Goal: Task Accomplishment & Management: Use online tool/utility

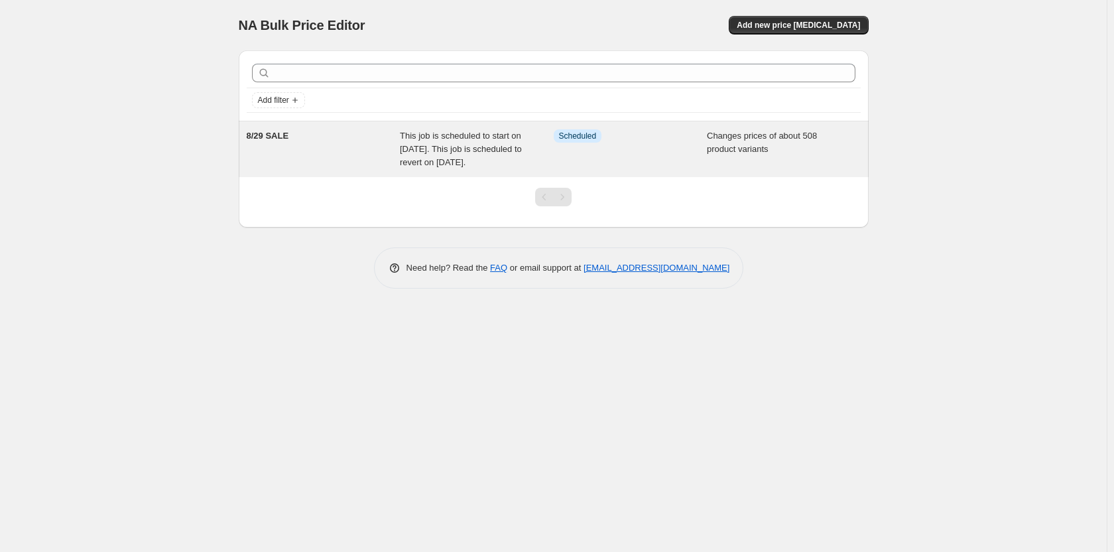
click at [555, 163] on div "Info Scheduled" at bounding box center [631, 149] width 154 height 40
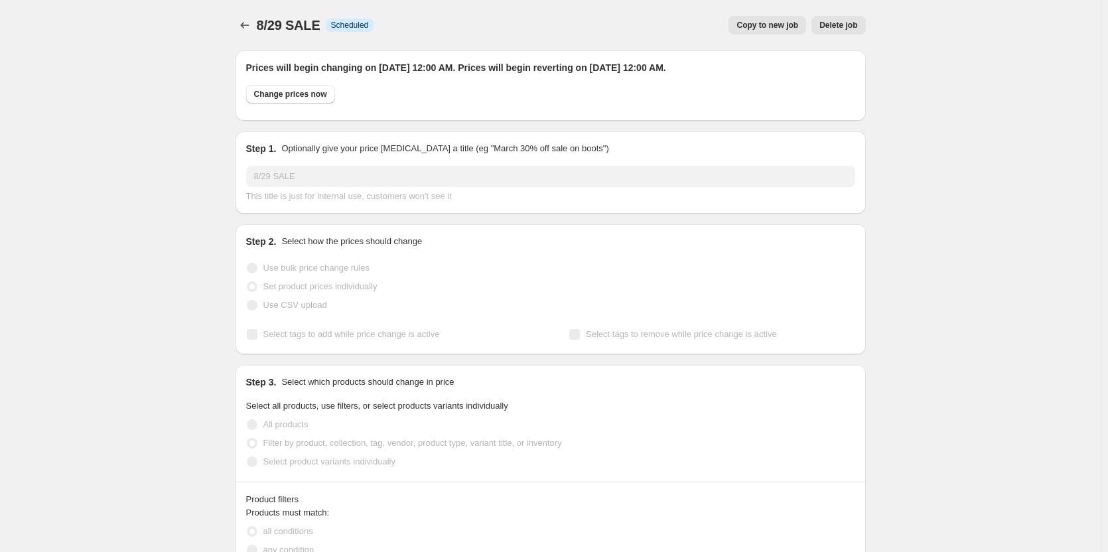
select select "collection"
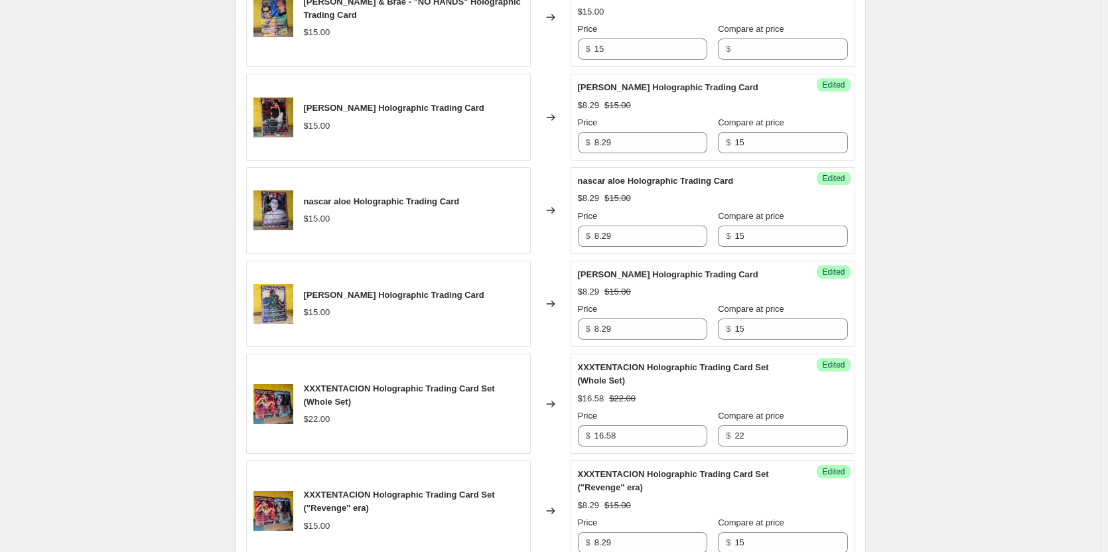
scroll to position [2468, 0]
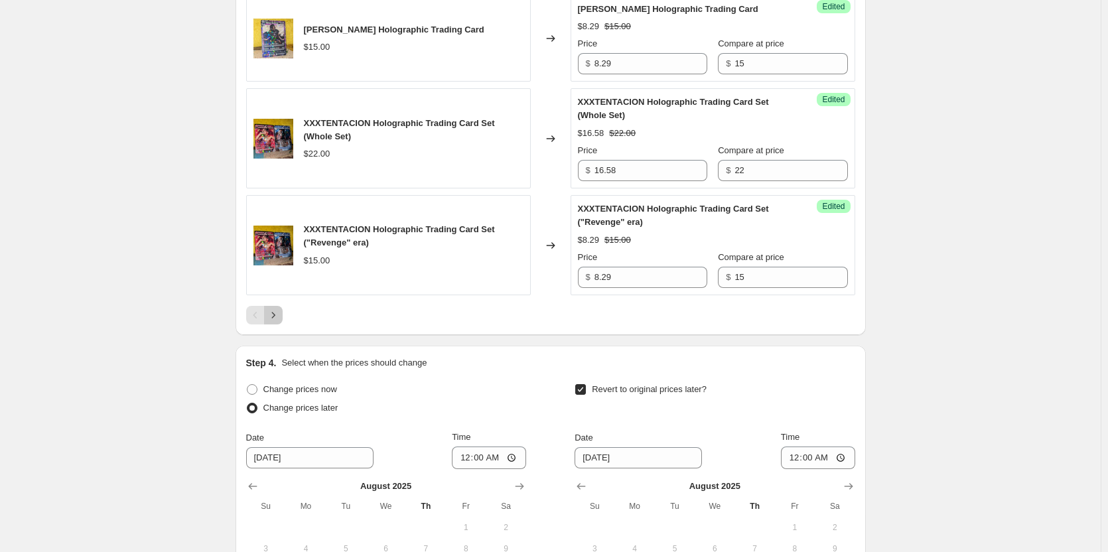
click at [273, 318] on icon "Next" at bounding box center [273, 314] width 13 height 13
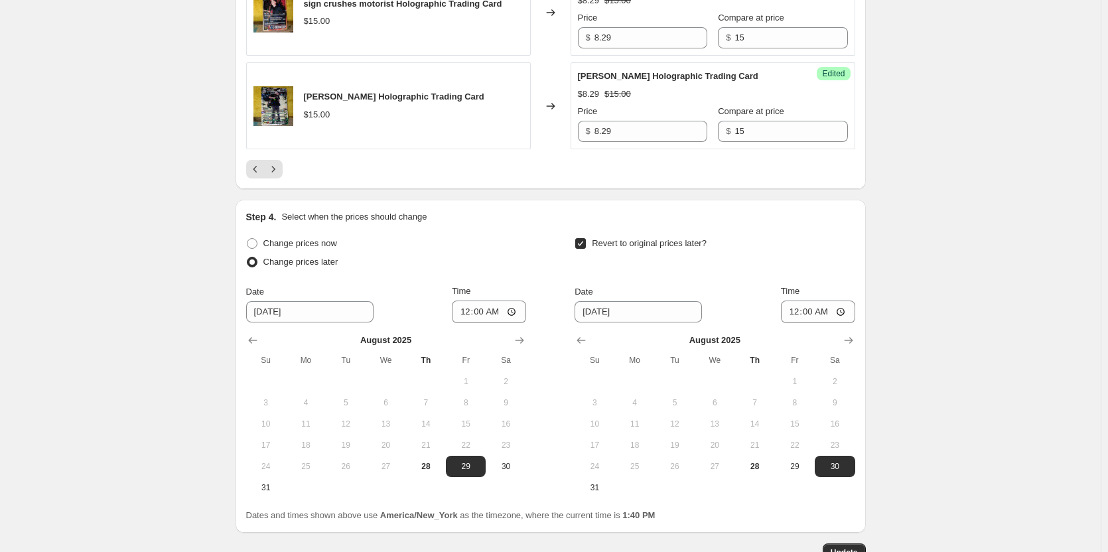
scroll to position [2402, 0]
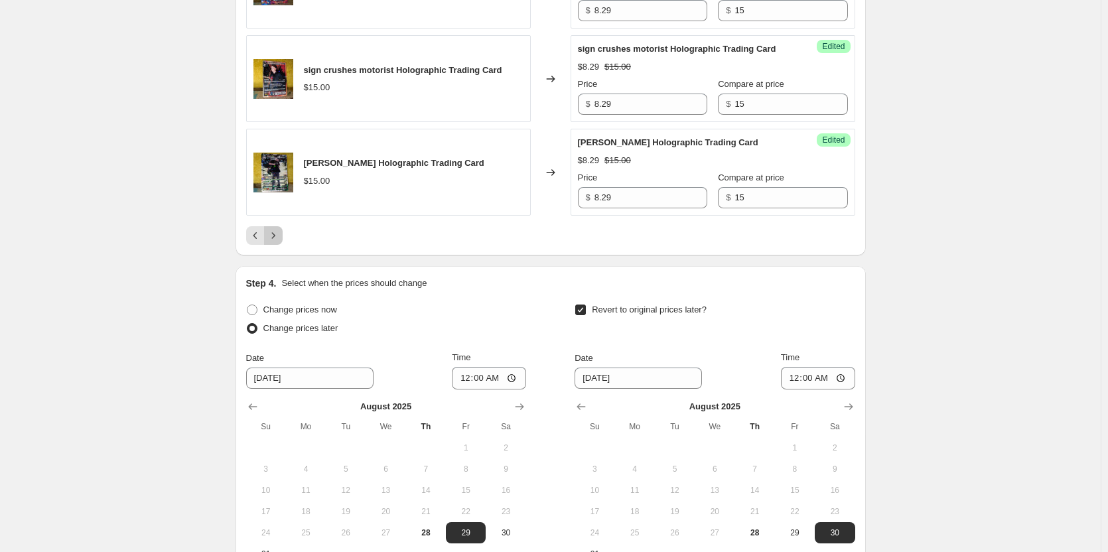
click at [279, 242] on icon "Next" at bounding box center [273, 235] width 13 height 13
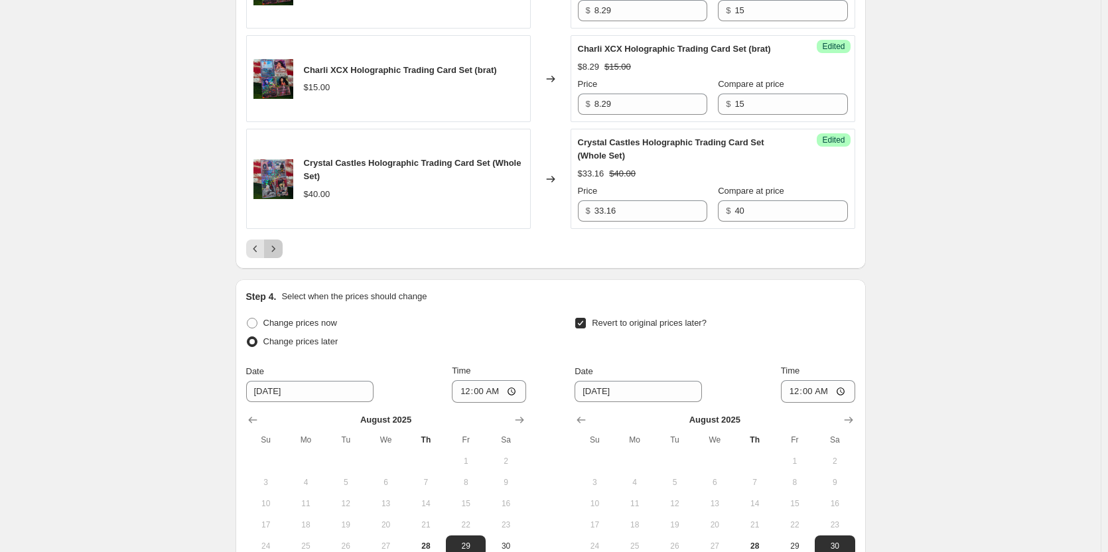
click at [280, 255] on icon "Next" at bounding box center [273, 248] width 13 height 13
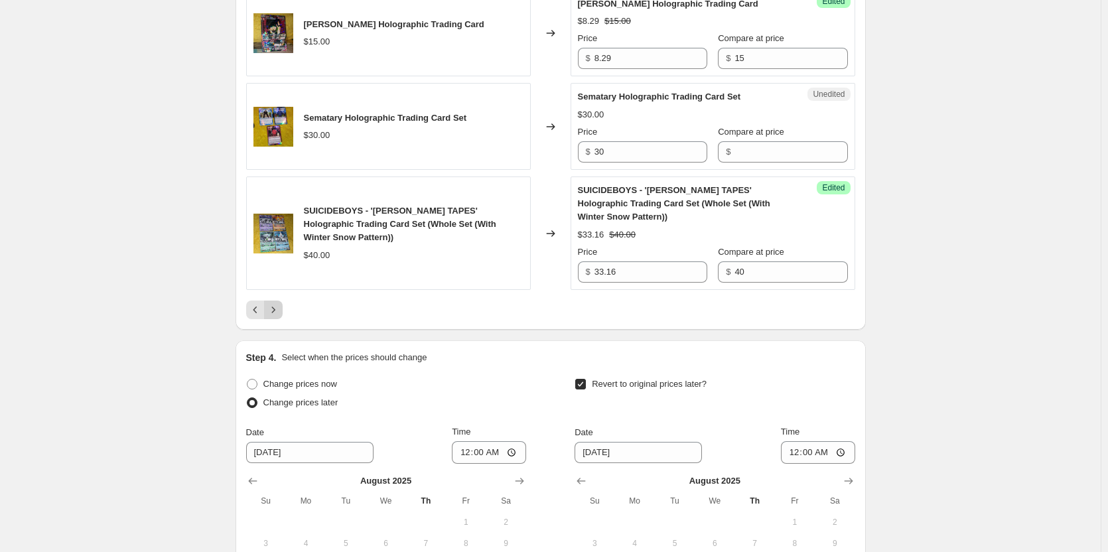
click at [268, 319] on button "Next" at bounding box center [273, 309] width 19 height 19
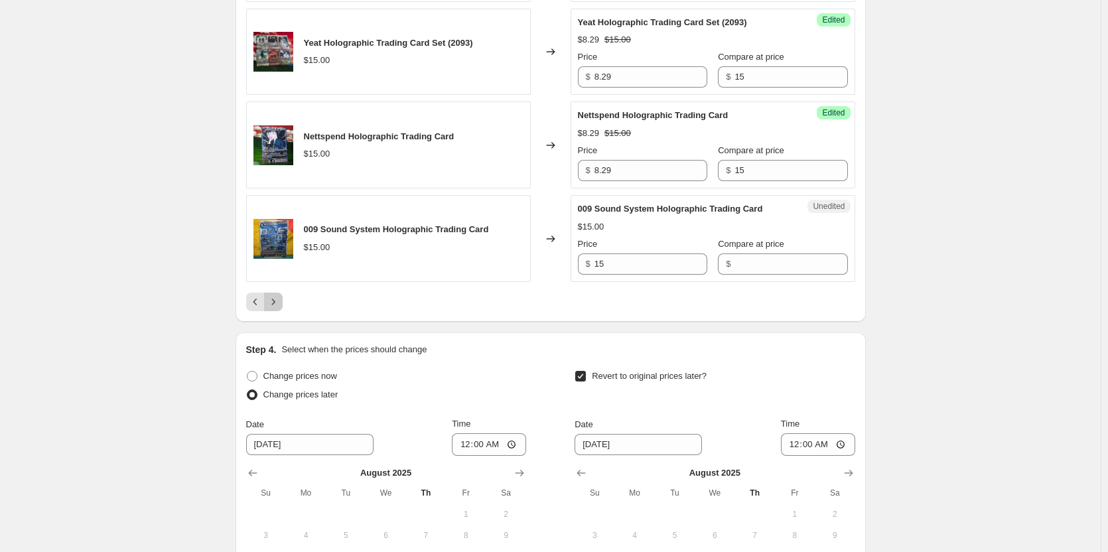
click at [279, 295] on icon "Next" at bounding box center [273, 301] width 13 height 13
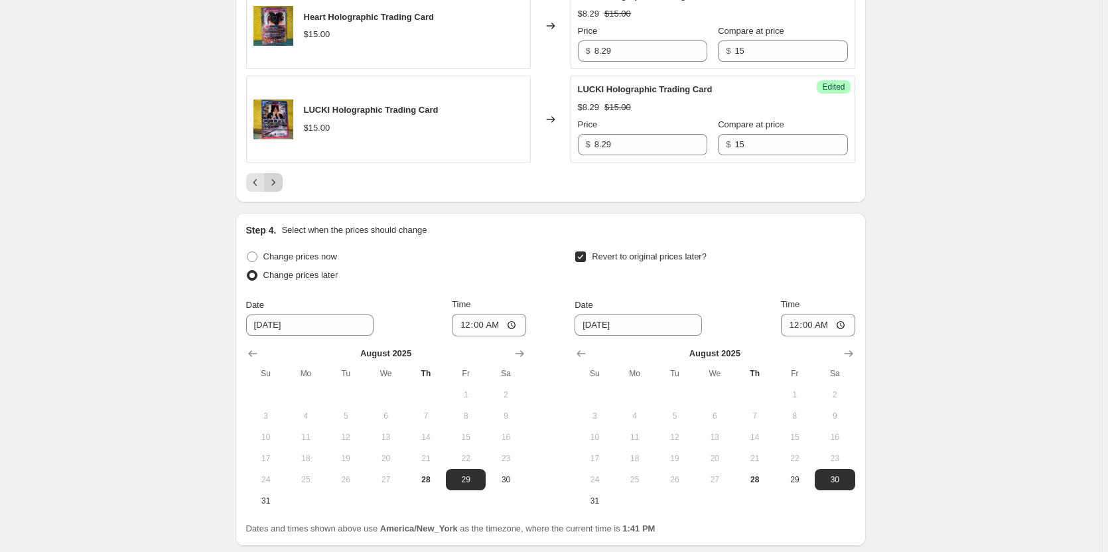
click at [280, 186] on icon "Next" at bounding box center [273, 182] width 13 height 13
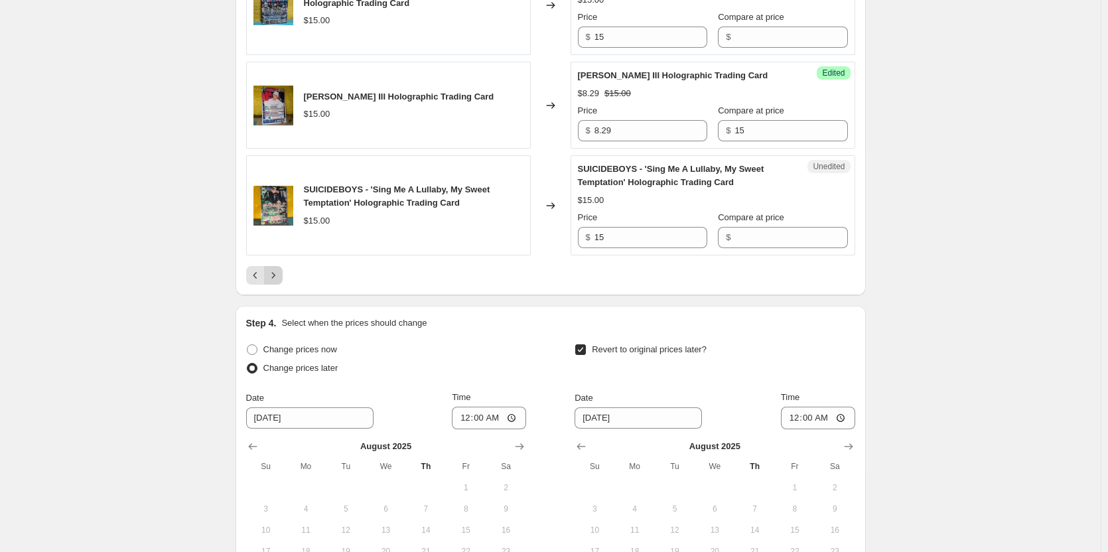
click at [283, 285] on button "Next" at bounding box center [273, 275] width 19 height 19
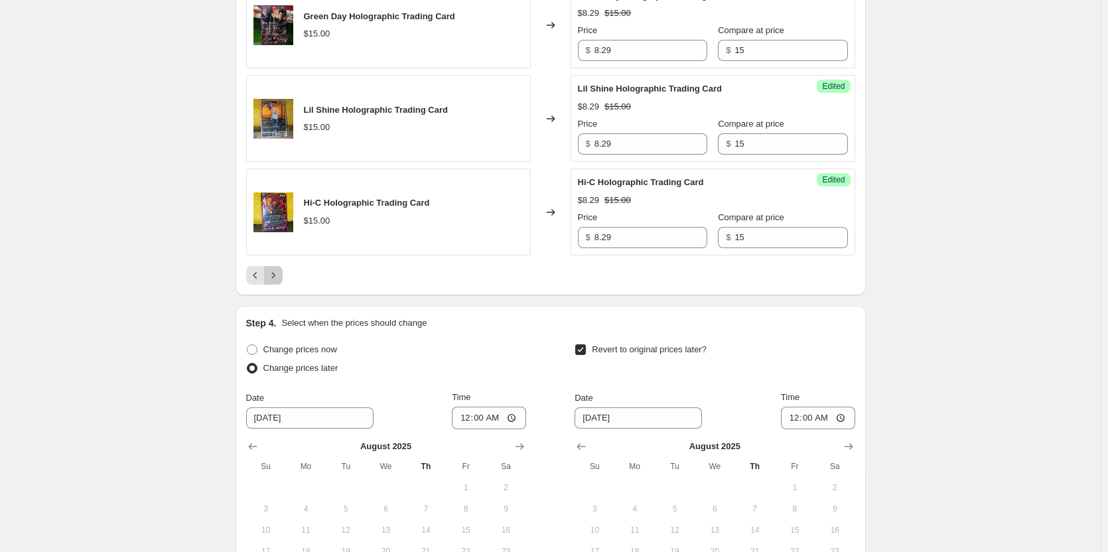
click at [276, 282] on icon "Next" at bounding box center [273, 275] width 13 height 13
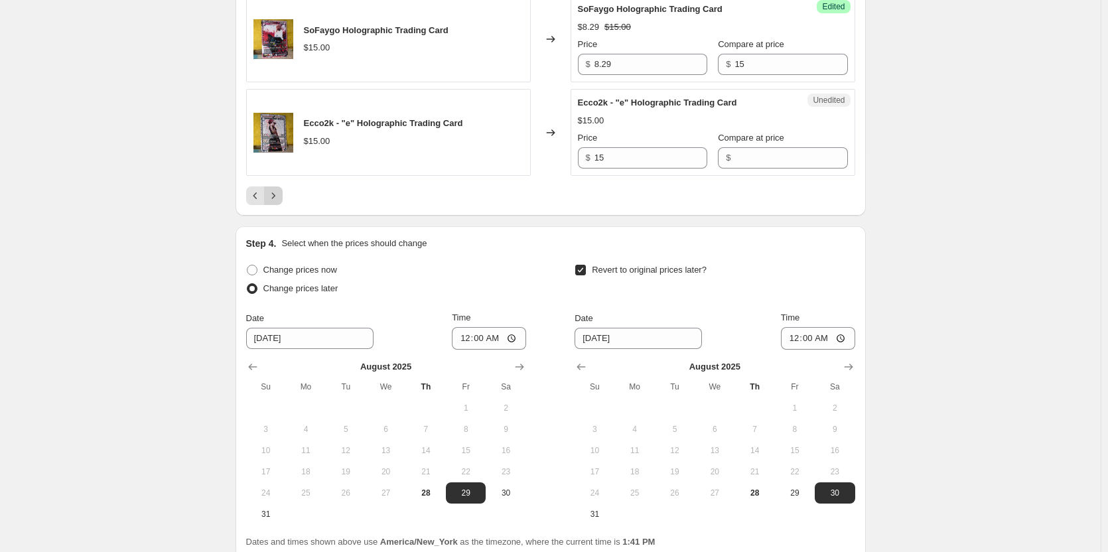
click at [277, 189] on icon "Next" at bounding box center [273, 195] width 13 height 13
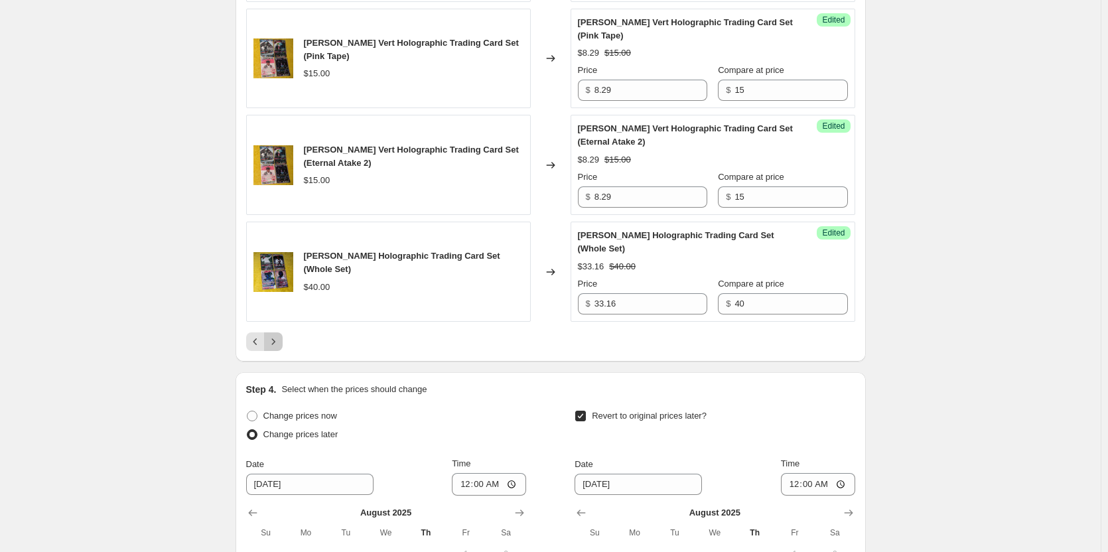
click at [271, 348] on icon "Next" at bounding box center [273, 341] width 13 height 13
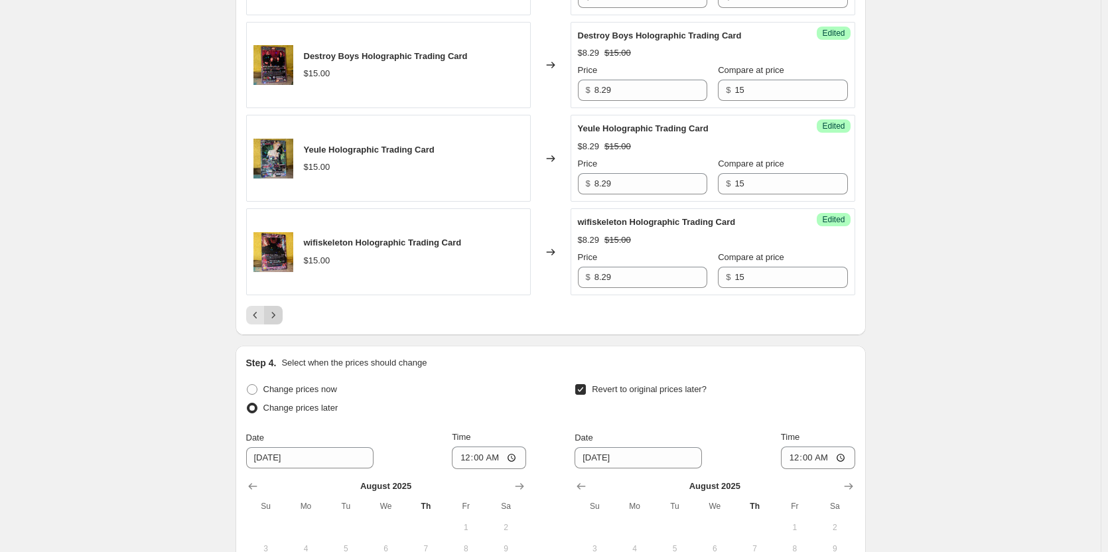
click at [278, 322] on icon "Next" at bounding box center [273, 314] width 13 height 13
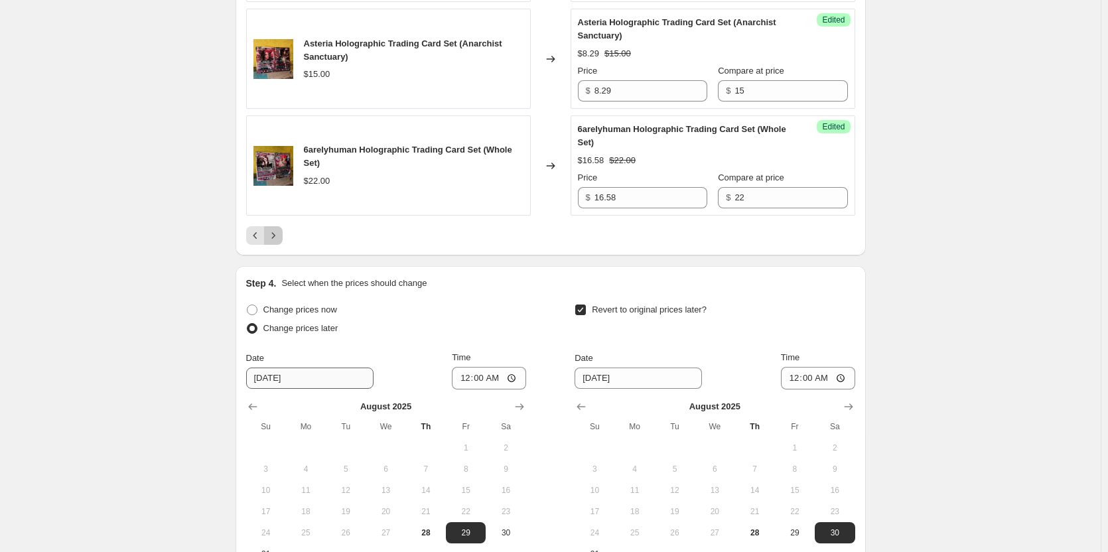
click at [280, 242] on icon "Next" at bounding box center [273, 235] width 13 height 13
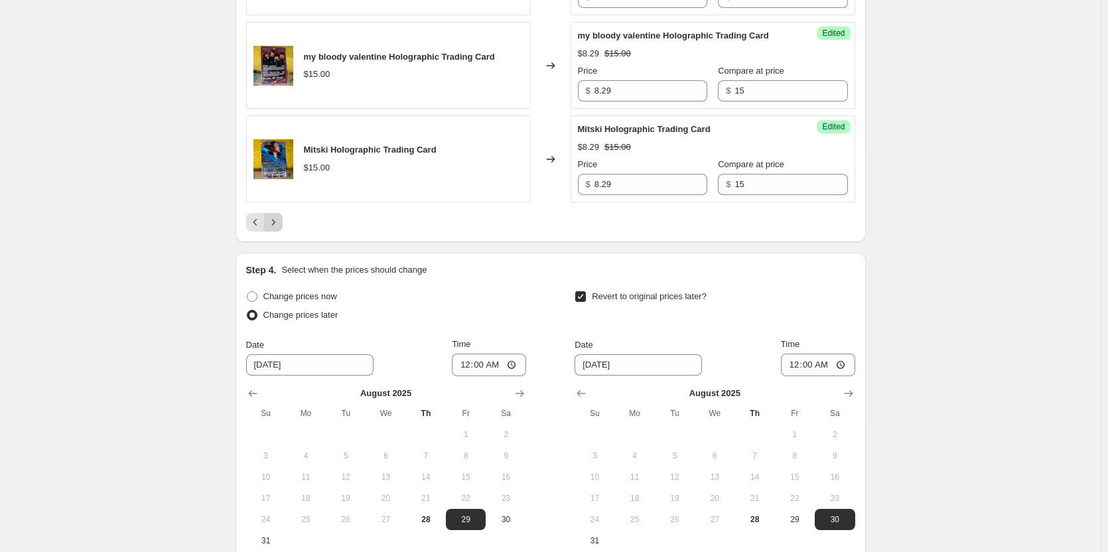
click at [278, 229] on icon "Next" at bounding box center [273, 222] width 13 height 13
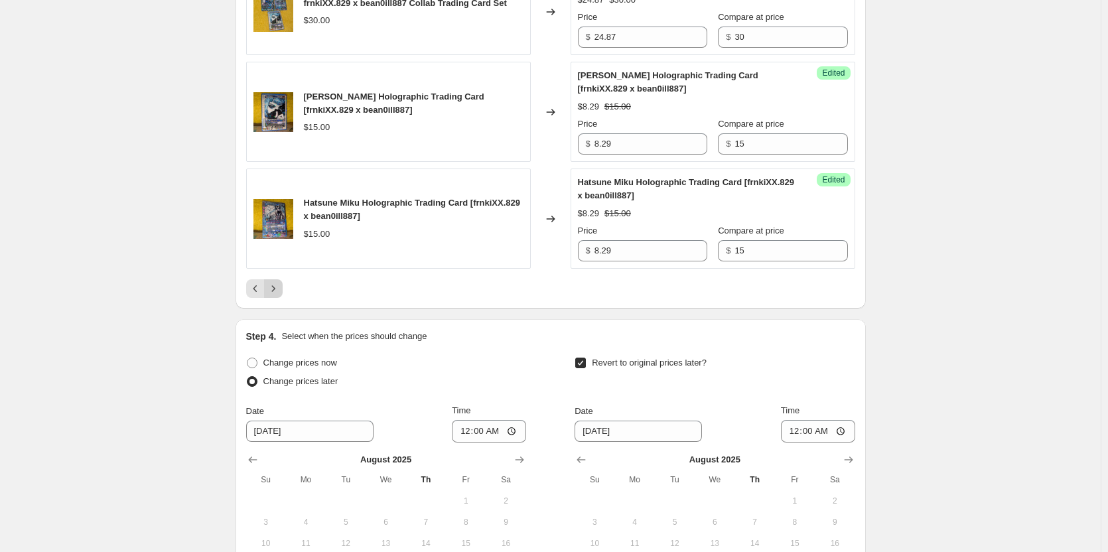
click at [275, 287] on icon "Next" at bounding box center [273, 288] width 13 height 13
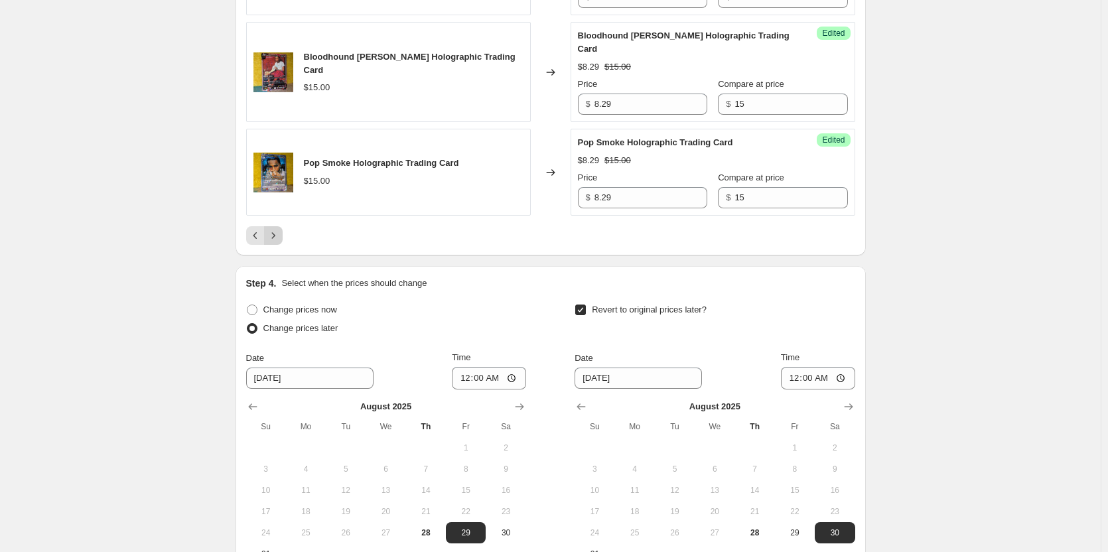
click at [280, 242] on icon "Next" at bounding box center [273, 235] width 13 height 13
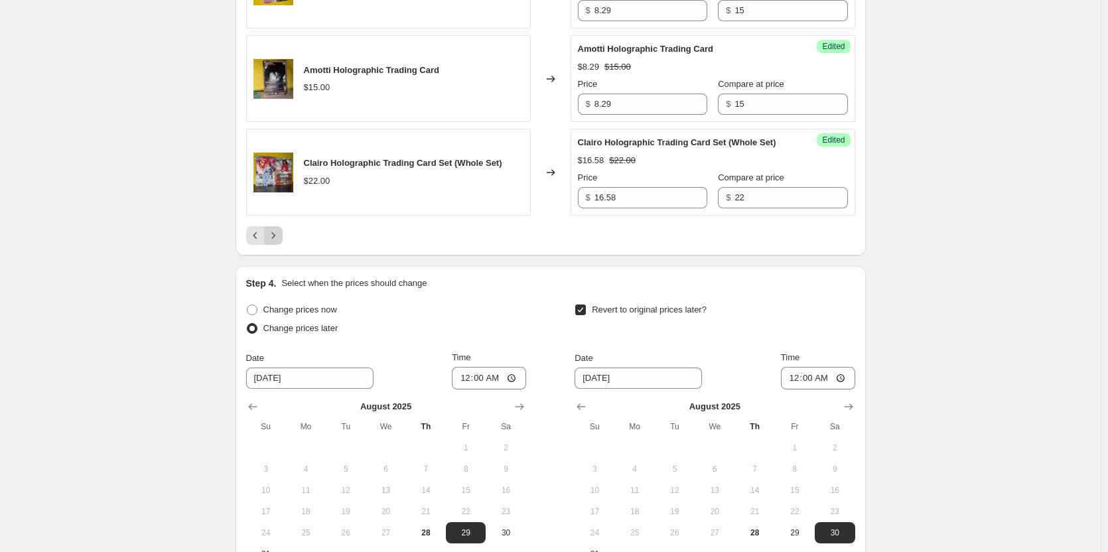
click at [279, 242] on icon "Next" at bounding box center [273, 235] width 13 height 13
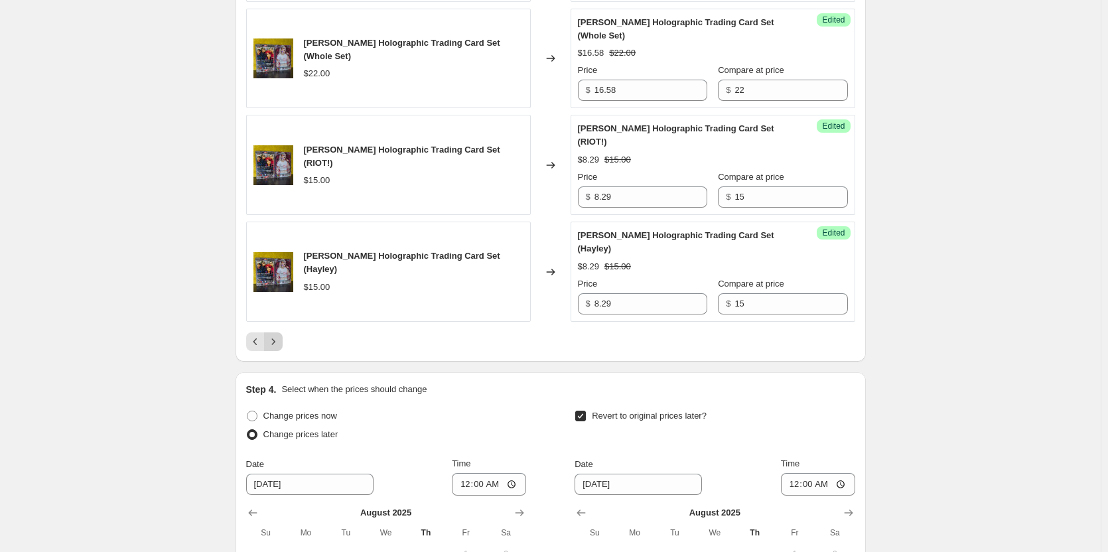
click at [275, 348] on icon "Next" at bounding box center [273, 341] width 13 height 13
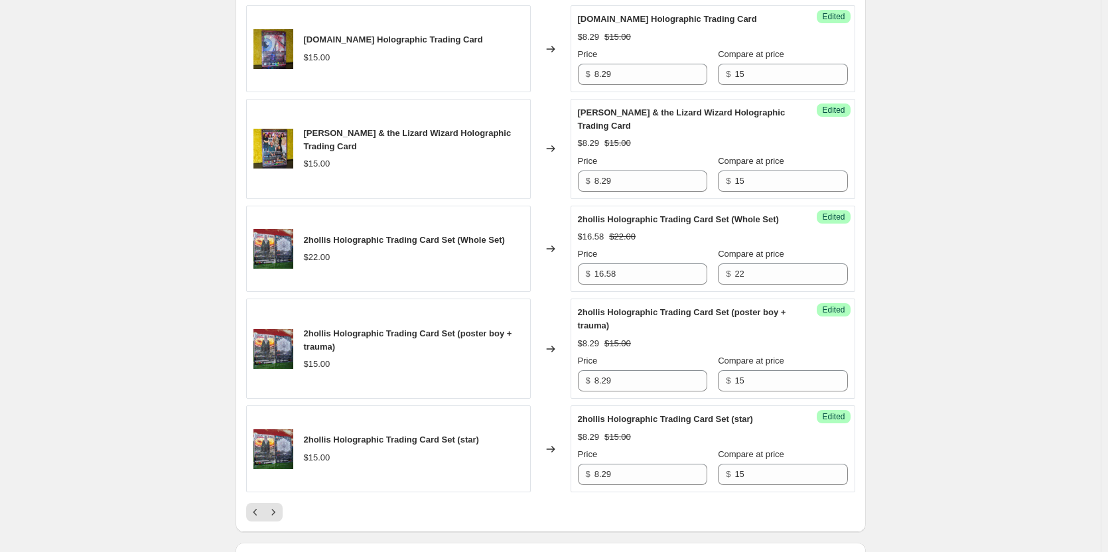
scroll to position [2510, 0]
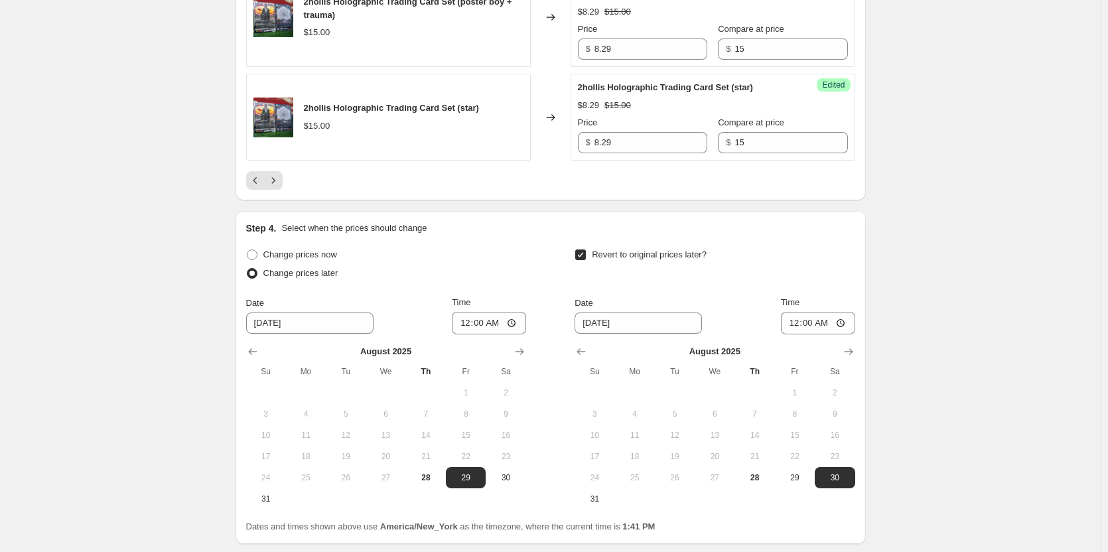
click at [276, 187] on icon "Next" at bounding box center [273, 180] width 13 height 13
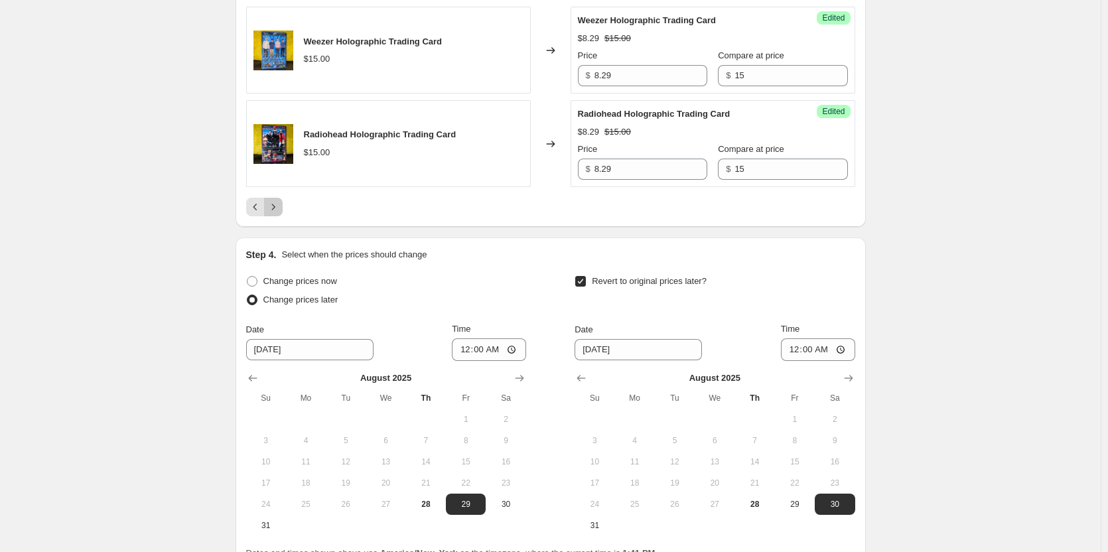
click at [276, 203] on button "Next" at bounding box center [273, 207] width 19 height 19
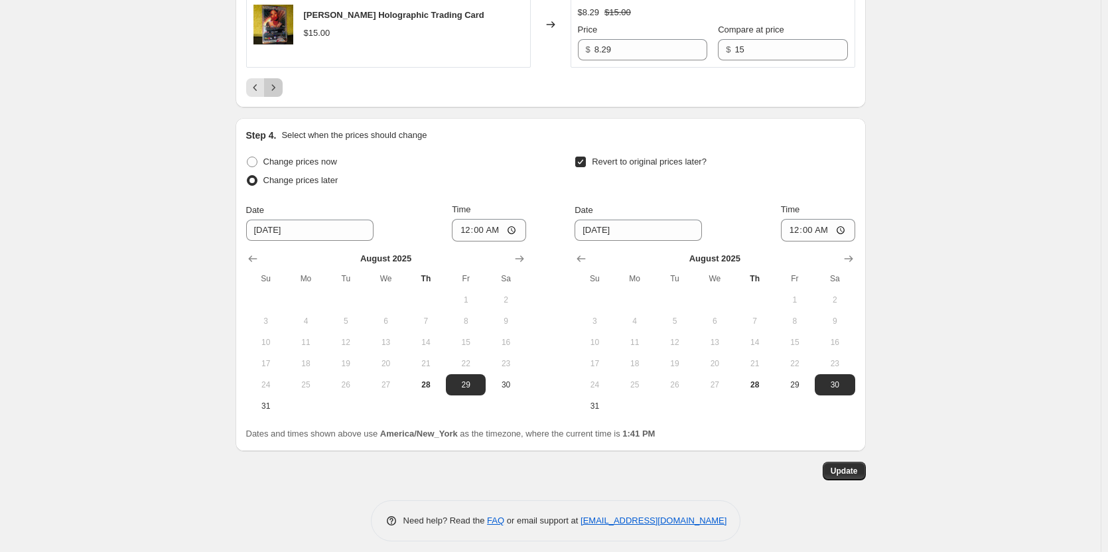
click at [278, 97] on button "Next" at bounding box center [273, 87] width 19 height 19
click at [272, 94] on icon "Next" at bounding box center [273, 87] width 13 height 13
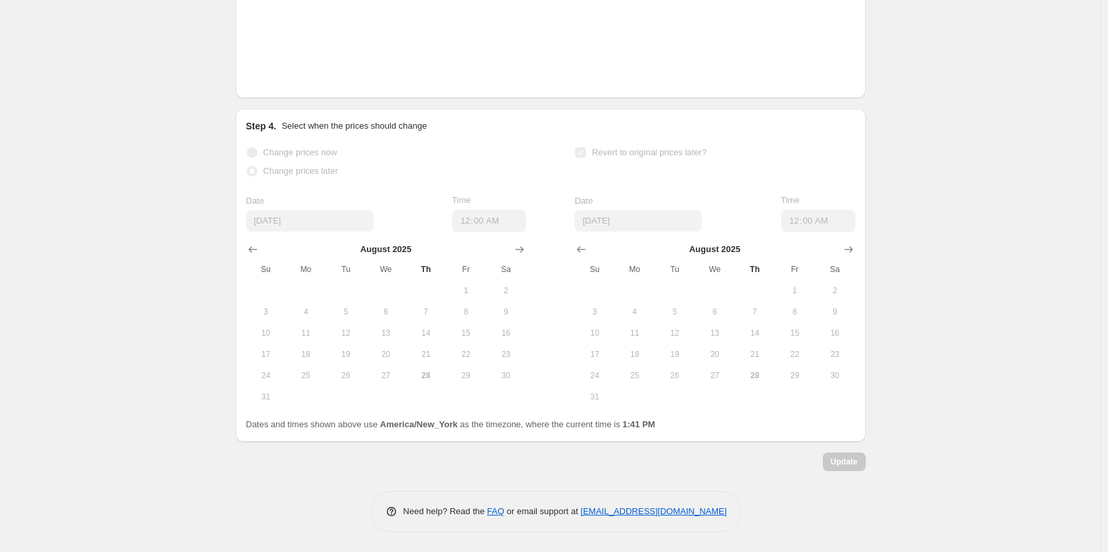
scroll to position [2222, 0]
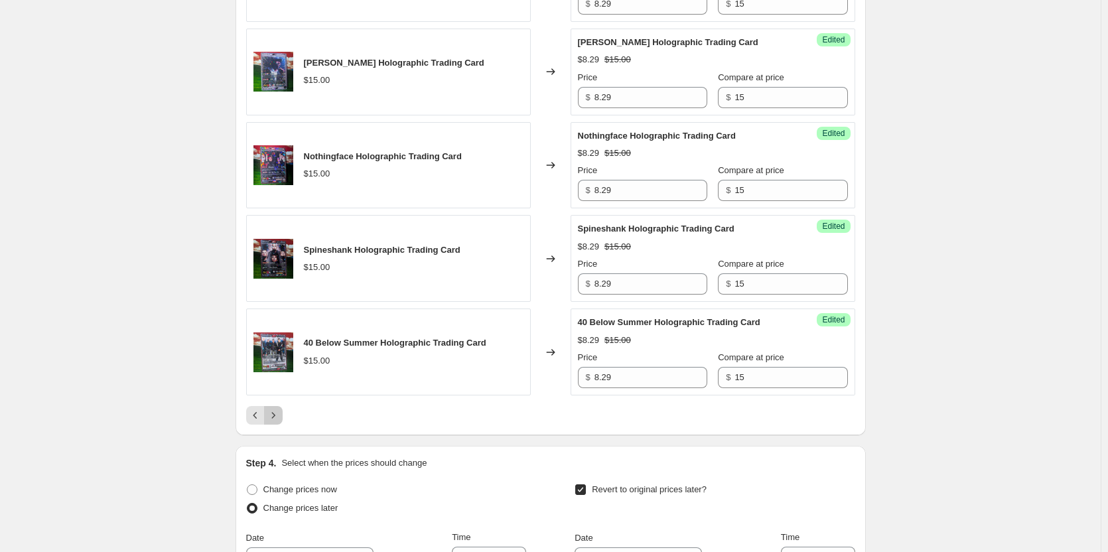
click at [280, 422] on icon "Next" at bounding box center [273, 415] width 13 height 13
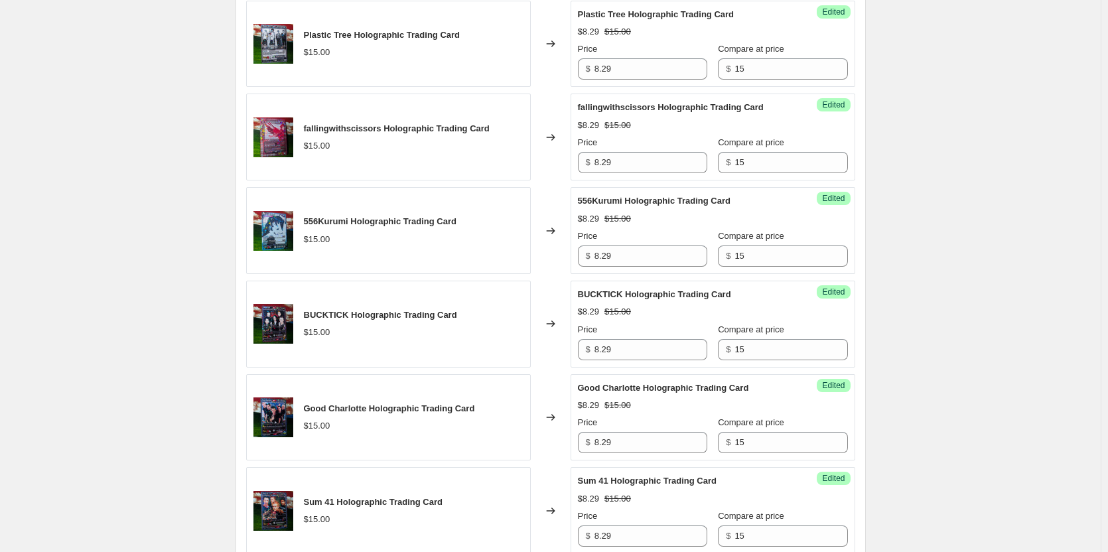
scroll to position [1903, 0]
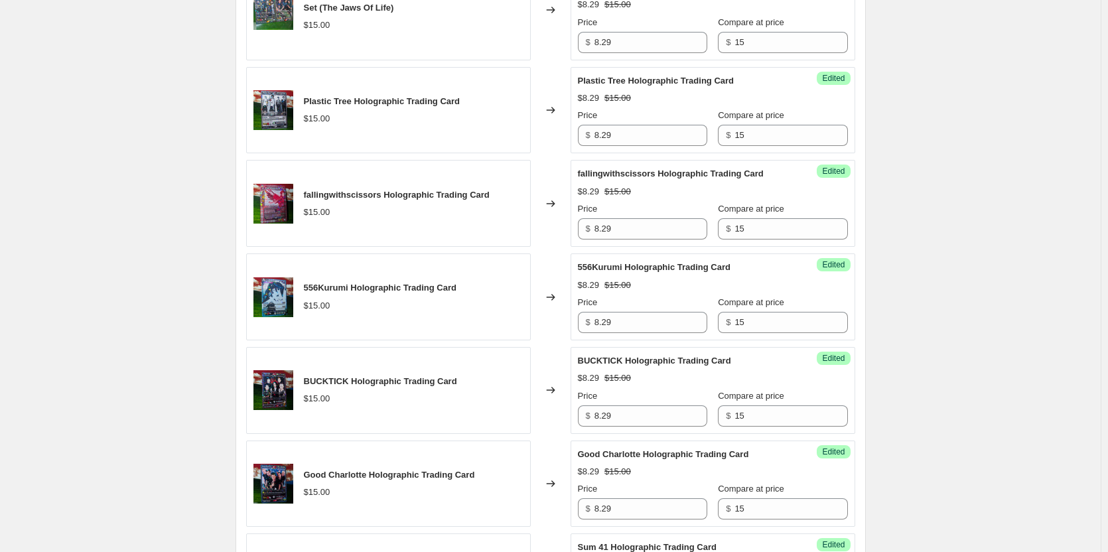
click at [623, 247] on div "Success Edited fallingwithscissors Holographic Trading Card $8.29 $15.00 Price …" at bounding box center [712, 203] width 285 height 87
click at [620, 239] on input "8.29" at bounding box center [650, 228] width 113 height 21
type input "15"
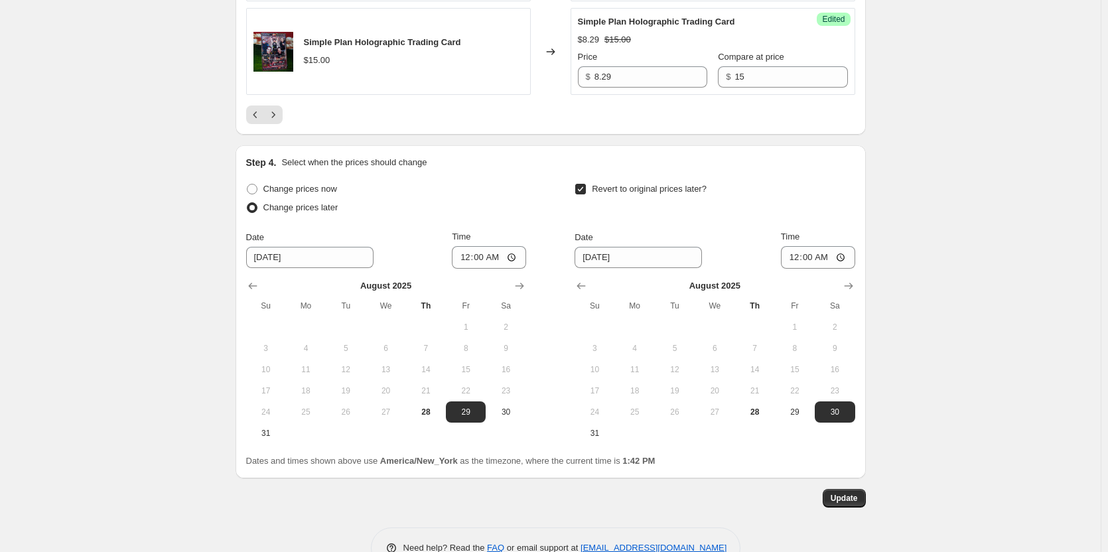
scroll to position [2508, 0]
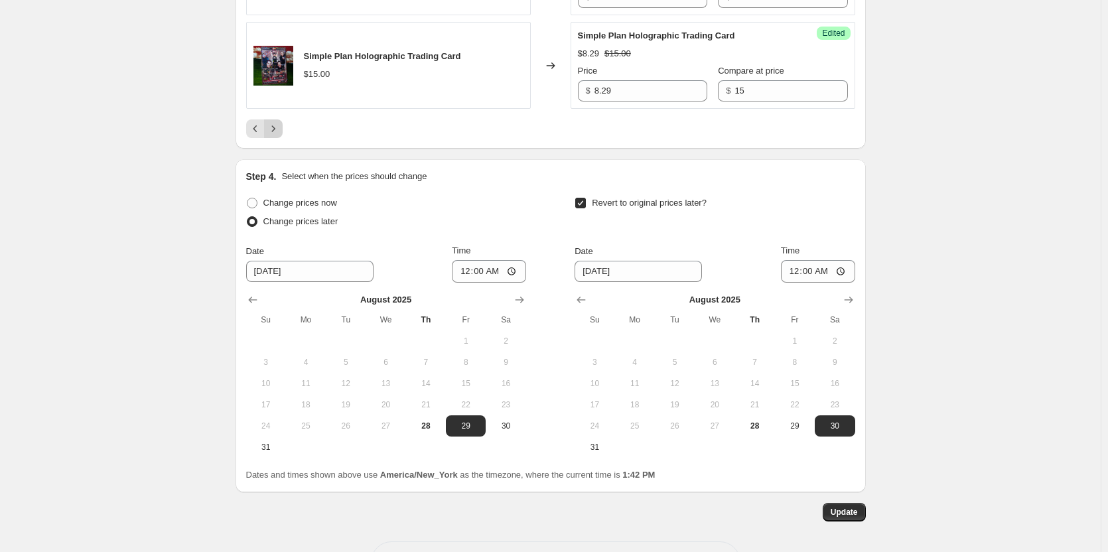
click at [279, 135] on icon "Next" at bounding box center [273, 128] width 13 height 13
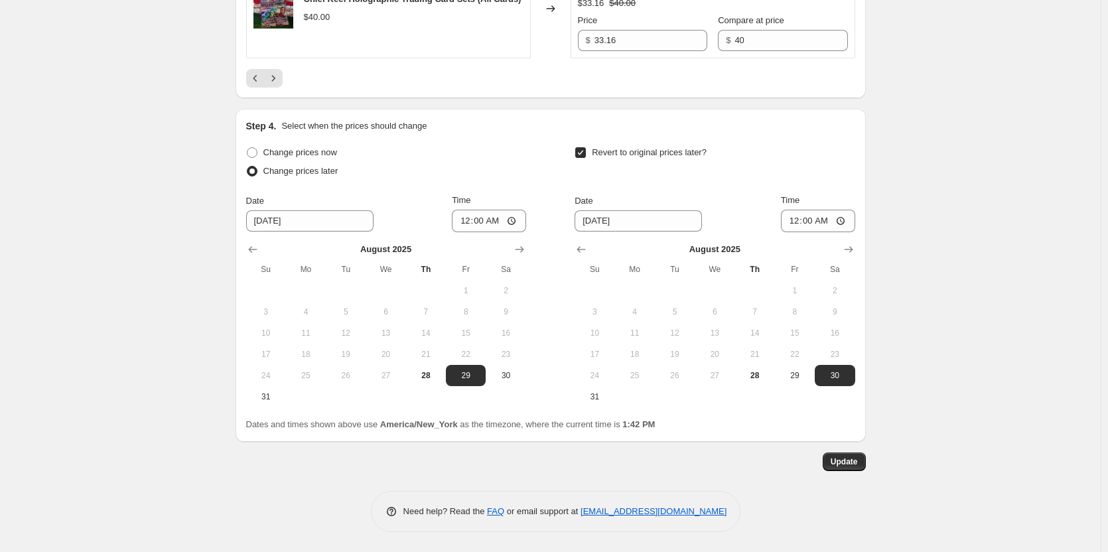
scroll to position [2506, 0]
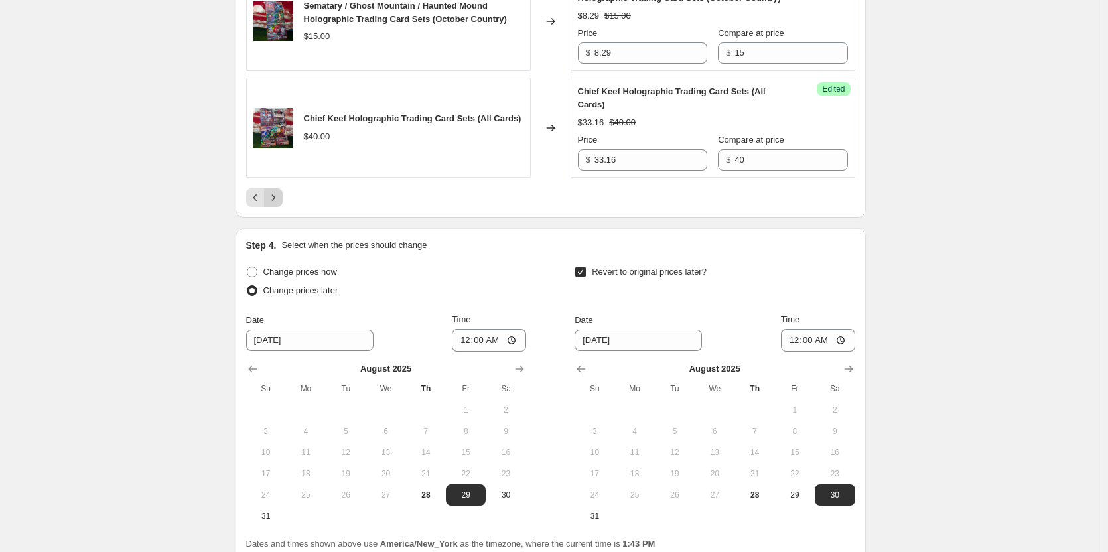
click at [273, 204] on icon "Next" at bounding box center [273, 197] width 13 height 13
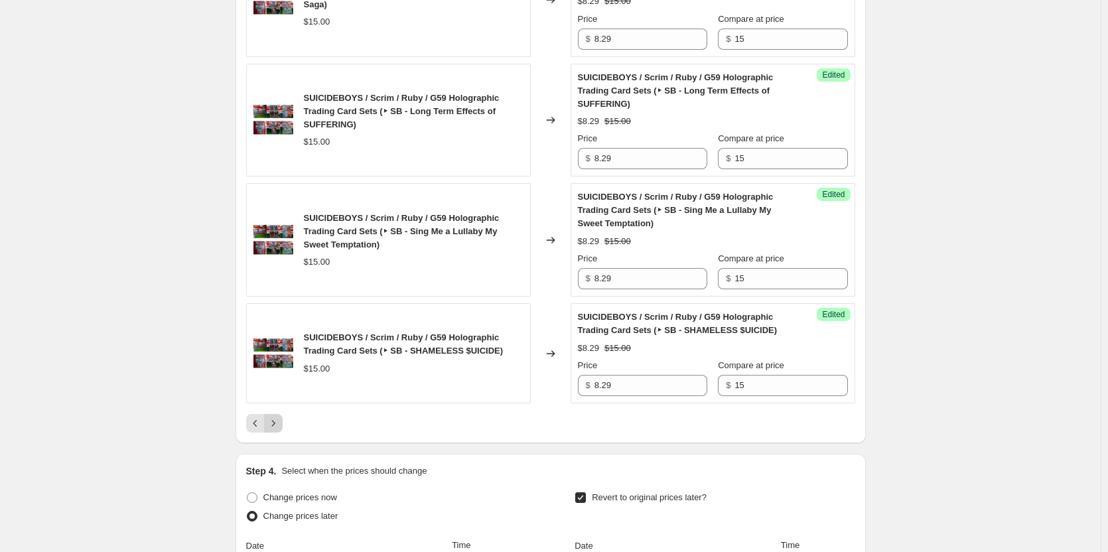
click at [277, 419] on icon "Next" at bounding box center [273, 423] width 13 height 13
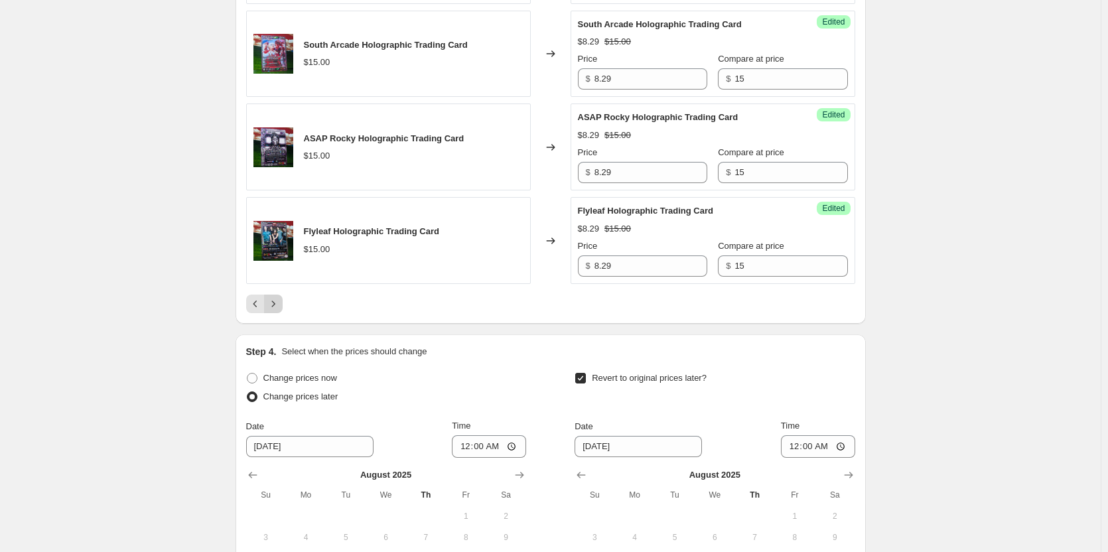
click at [275, 294] on button "Next" at bounding box center [273, 303] width 19 height 19
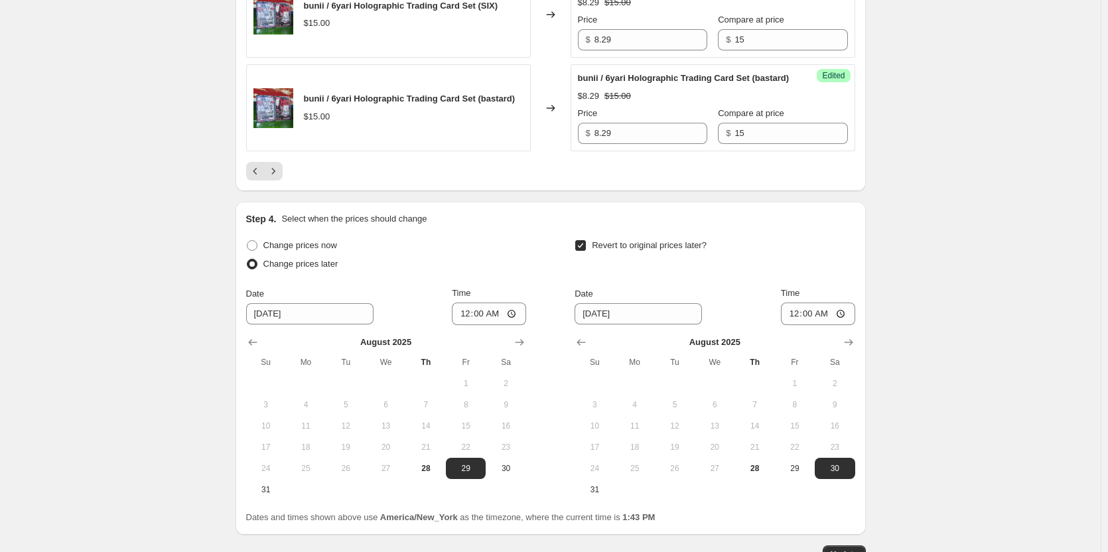
scroll to position [1875, 0]
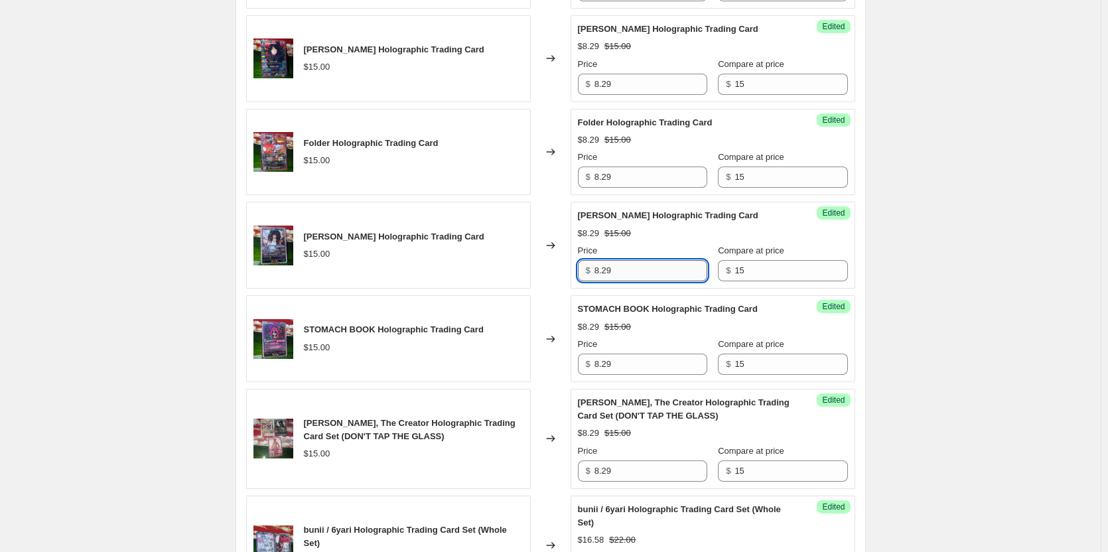
click at [654, 281] on input "8.29" at bounding box center [650, 270] width 113 height 21
type input "15"
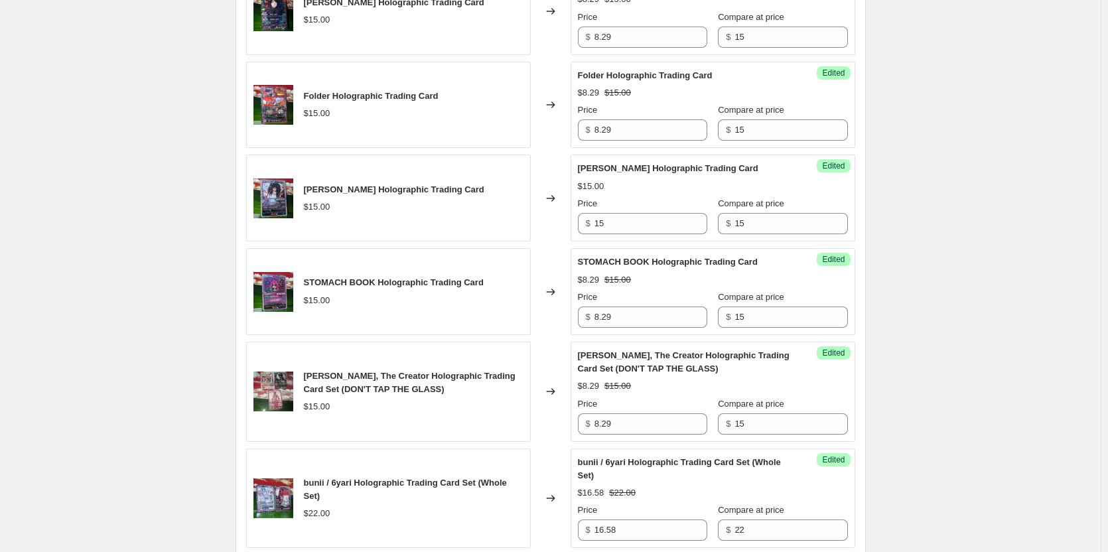
scroll to position [2665, 0]
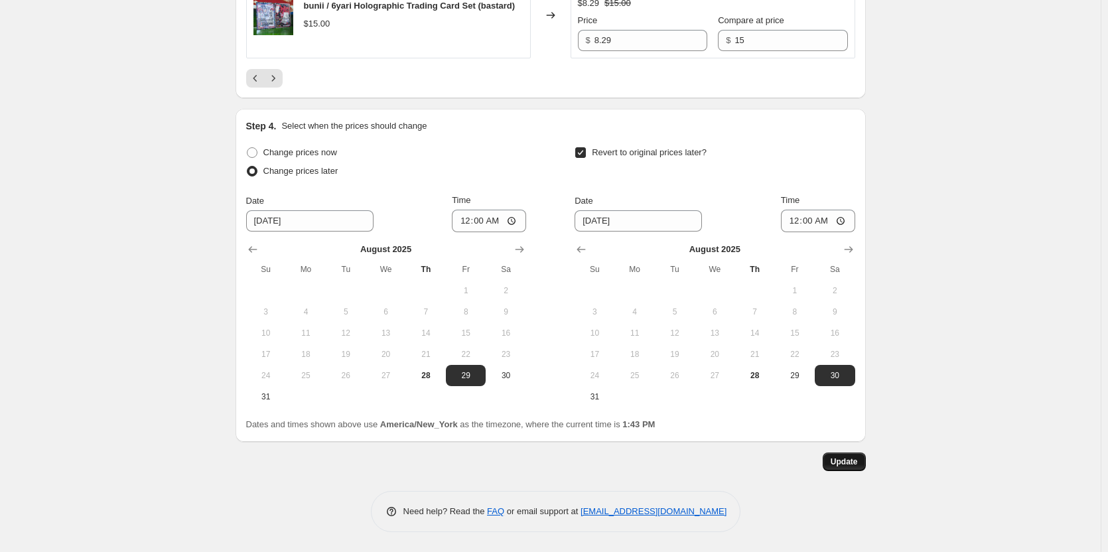
click at [858, 462] on span "Update" at bounding box center [843, 461] width 27 height 11
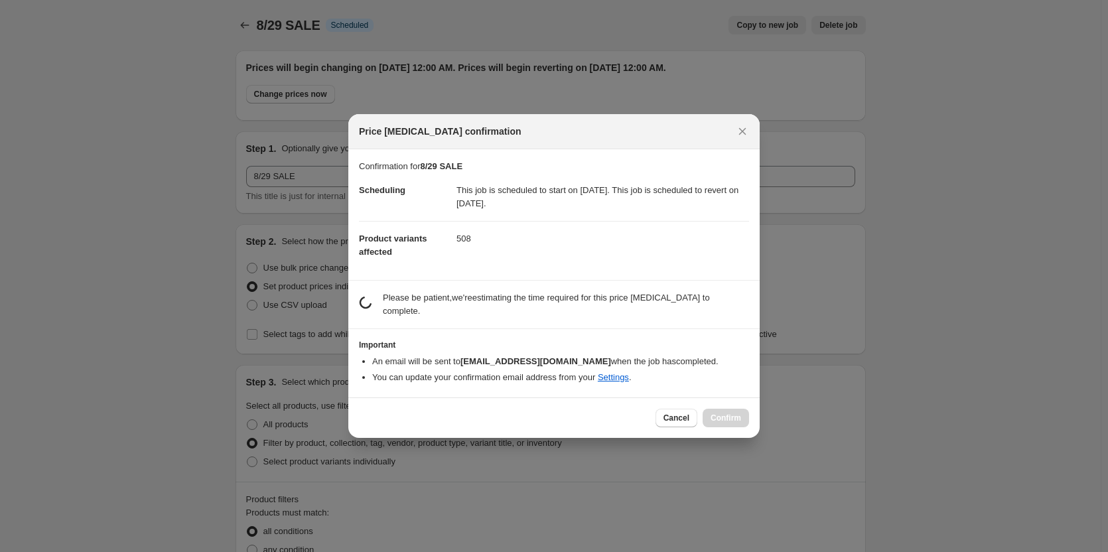
scroll to position [0, 0]
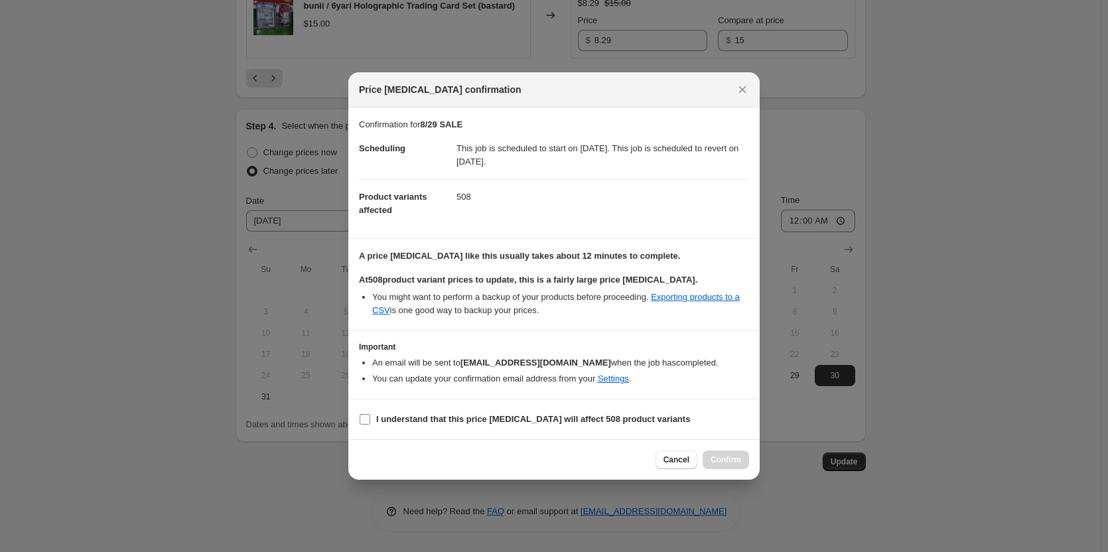
click at [371, 424] on label "I understand that this price [MEDICAL_DATA] will affect 508 product variants" at bounding box center [524, 419] width 331 height 19
click at [370, 424] on input "I understand that this price [MEDICAL_DATA] will affect 508 product variants" at bounding box center [364, 419] width 11 height 11
checkbox input "true"
click at [739, 463] on span "Confirm" at bounding box center [725, 459] width 31 height 11
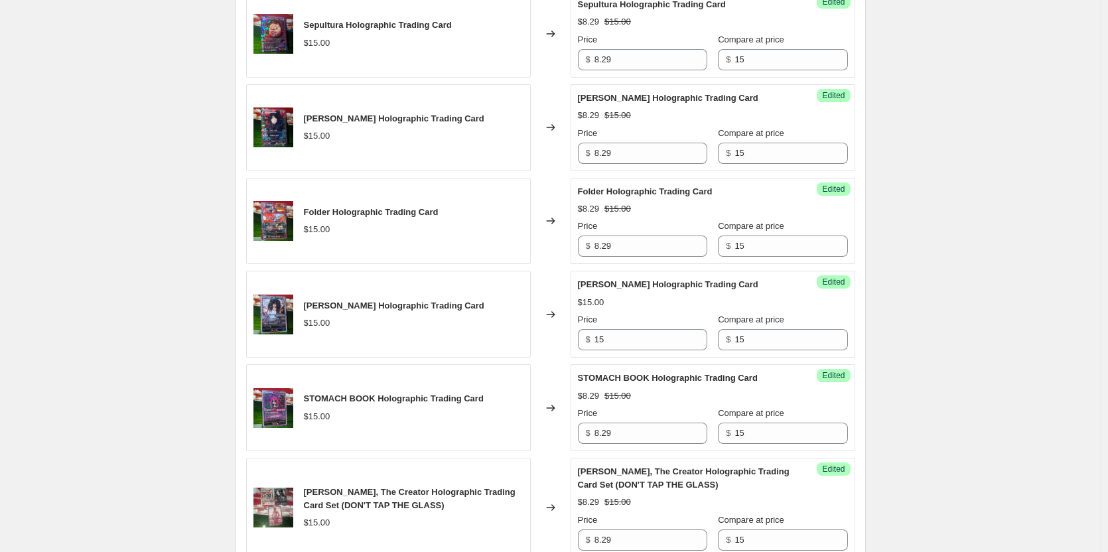
scroll to position [2665, 0]
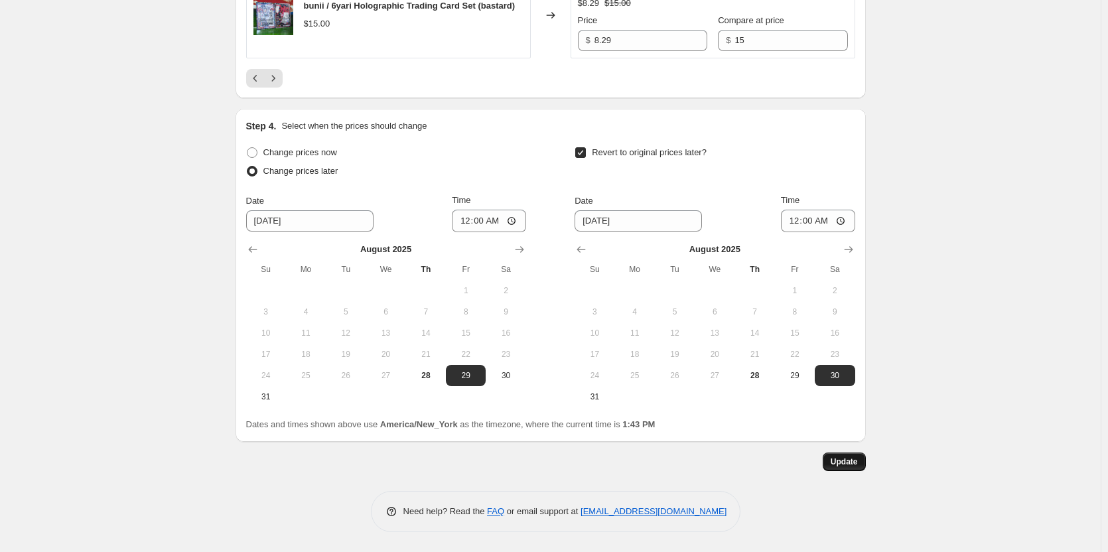
click at [836, 466] on span "Update" at bounding box center [843, 461] width 27 height 11
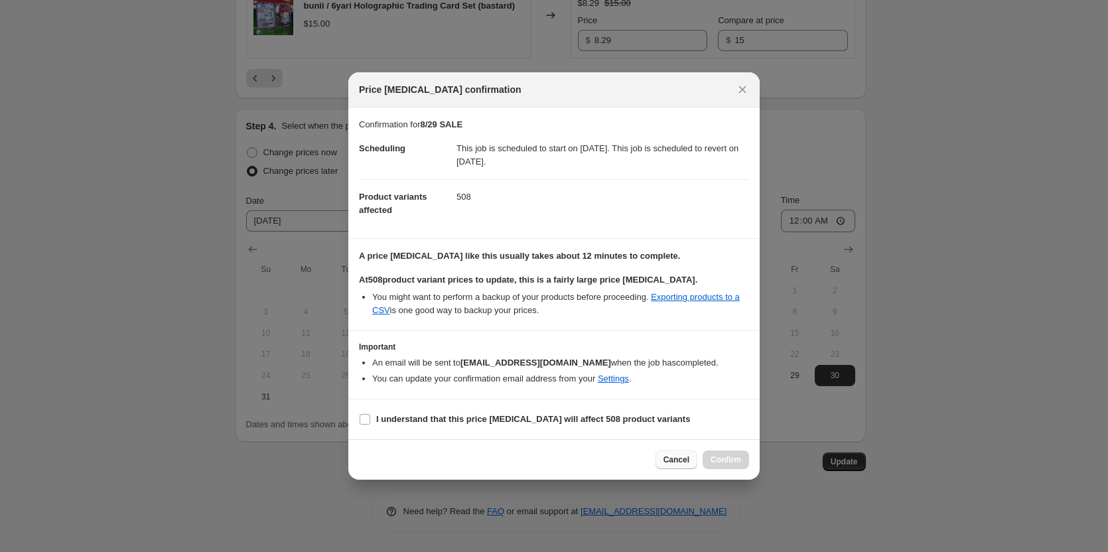
click at [673, 461] on span "Cancel" at bounding box center [676, 459] width 26 height 11
